Goal: Entertainment & Leisure: Consume media (video, audio)

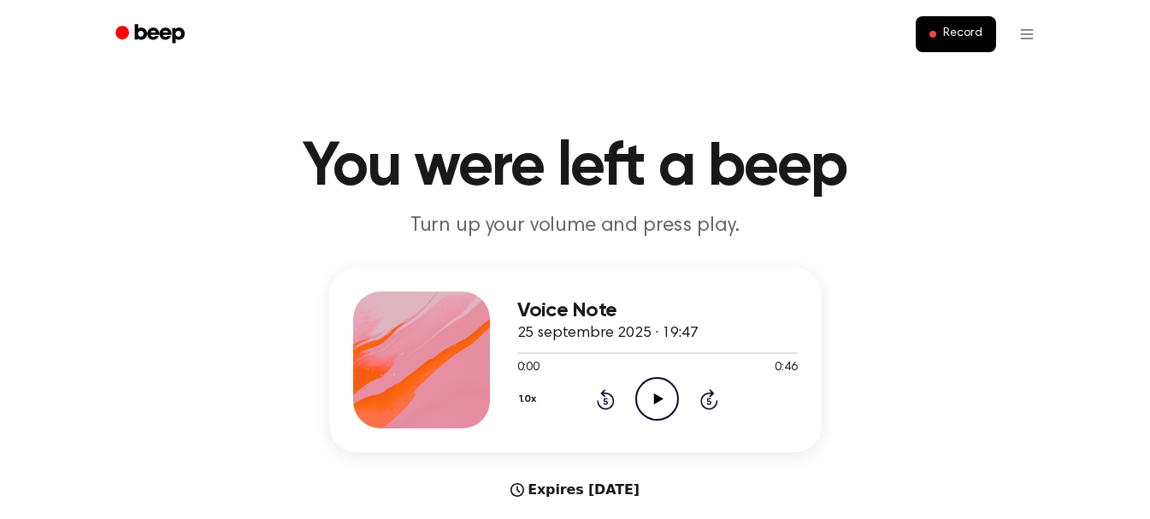
click at [657, 394] on icon "Play Audio" at bounding box center [657, 399] width 44 height 44
click at [669, 396] on icon "Play Audio" at bounding box center [657, 399] width 44 height 44
click at [653, 407] on icon "Play Audio" at bounding box center [657, 399] width 44 height 44
click at [662, 393] on icon "Play Audio" at bounding box center [657, 399] width 44 height 44
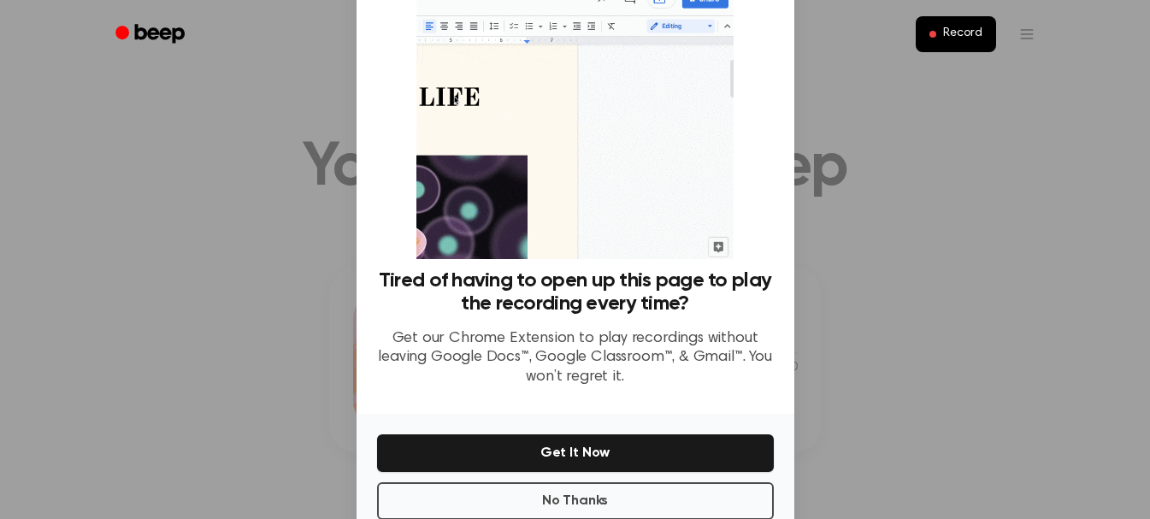
scroll to position [103, 0]
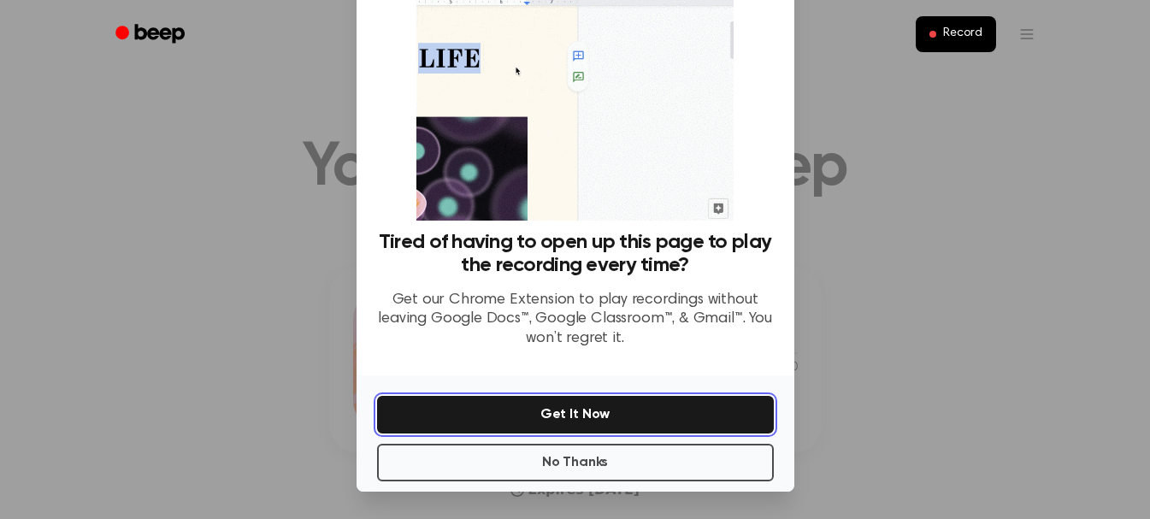
click at [568, 415] on button "Get It Now" at bounding box center [575, 415] width 397 height 38
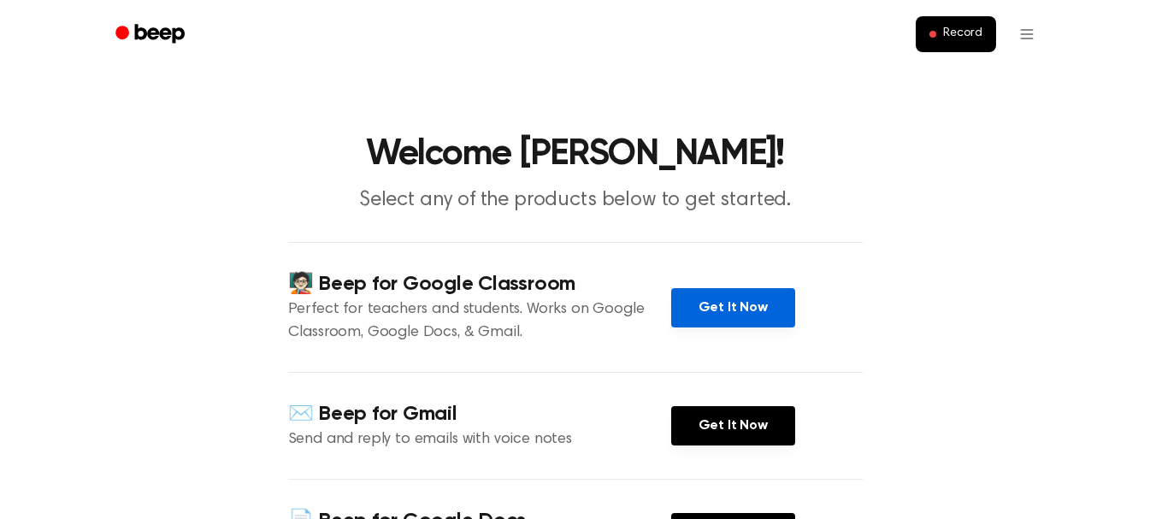
click at [735, 309] on link "Get It Now" at bounding box center [733, 307] width 124 height 39
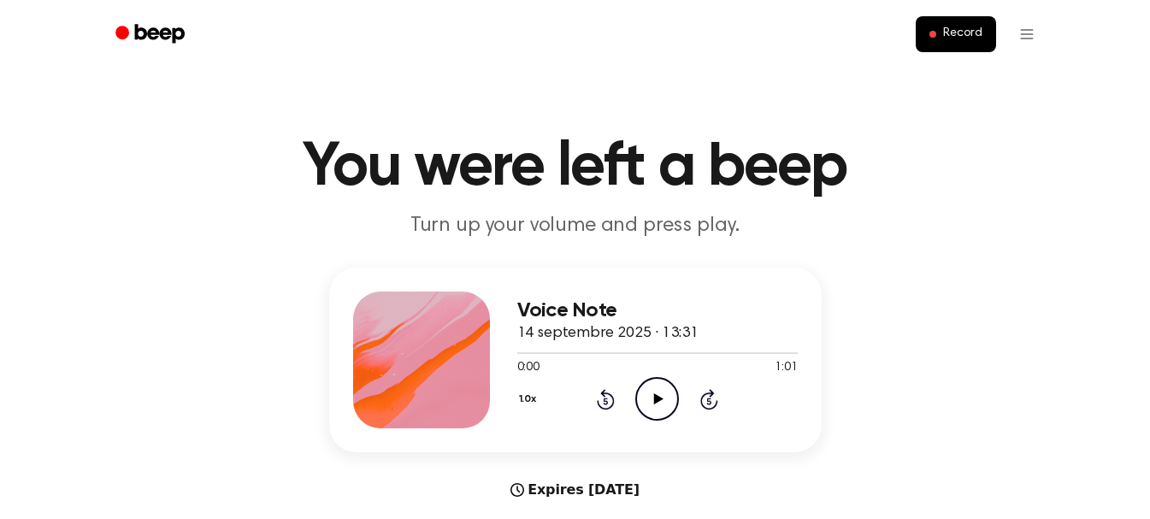
click at [646, 388] on icon "Play Audio" at bounding box center [657, 399] width 44 height 44
